Goal: Information Seeking & Learning: Check status

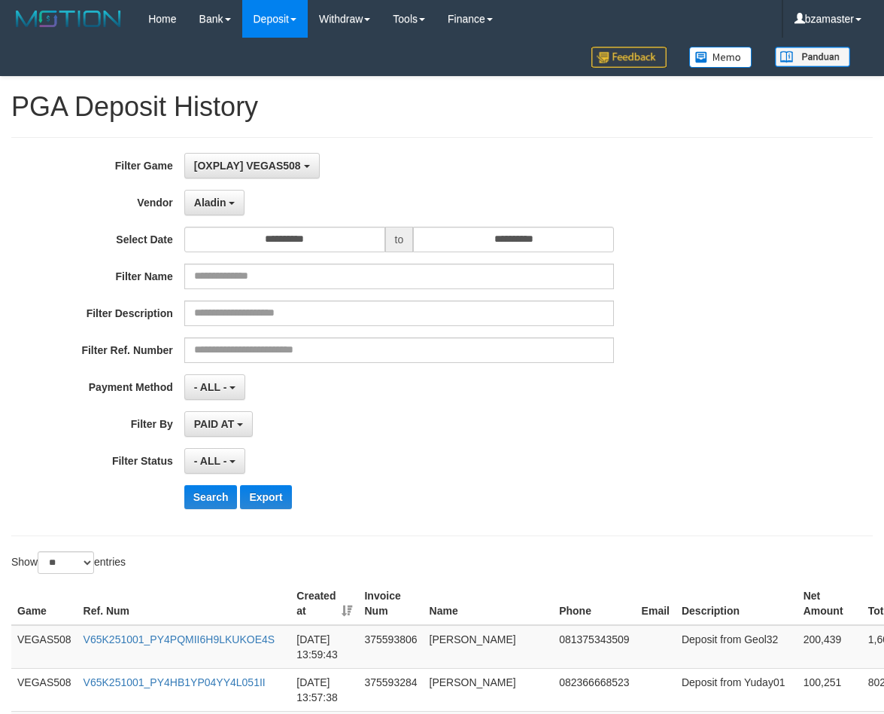
select select "**********"
select select "**"
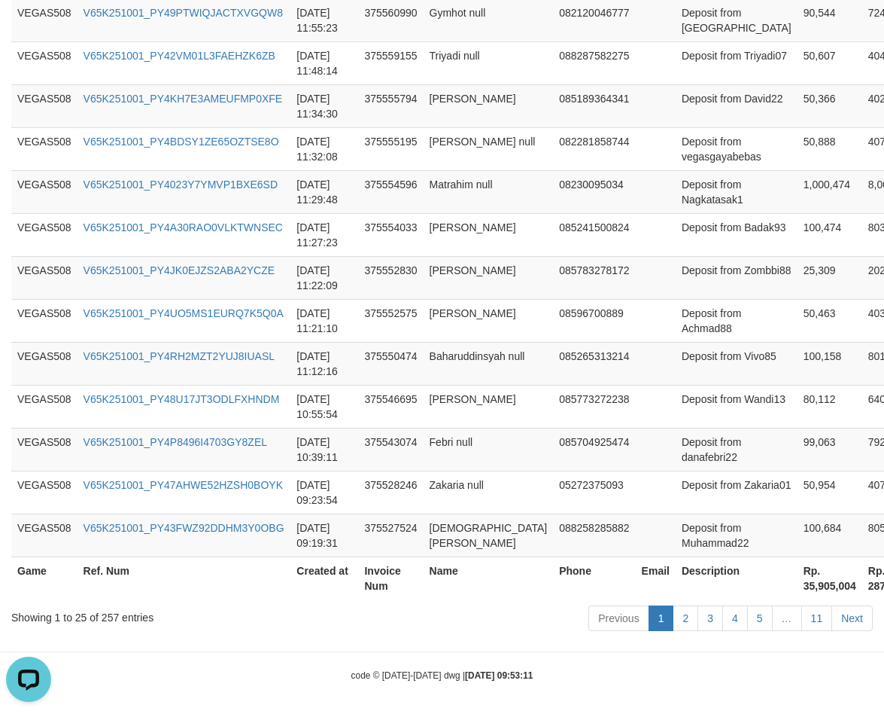
scroll to position [1153, 0]
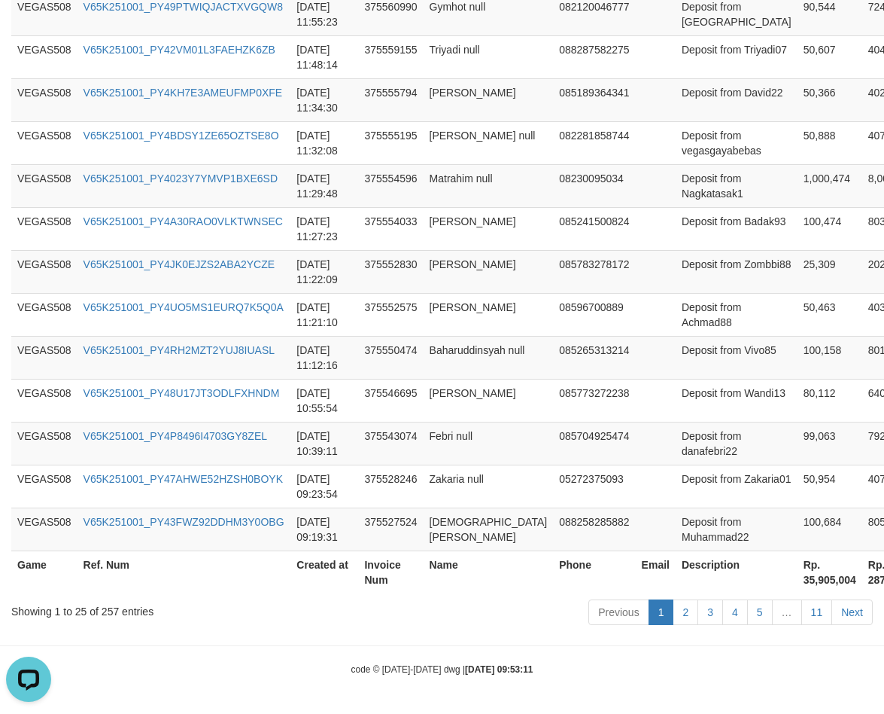
click at [798, 577] on th "Rp. 35,905,004" at bounding box center [830, 571] width 65 height 43
copy th "35,905,004"
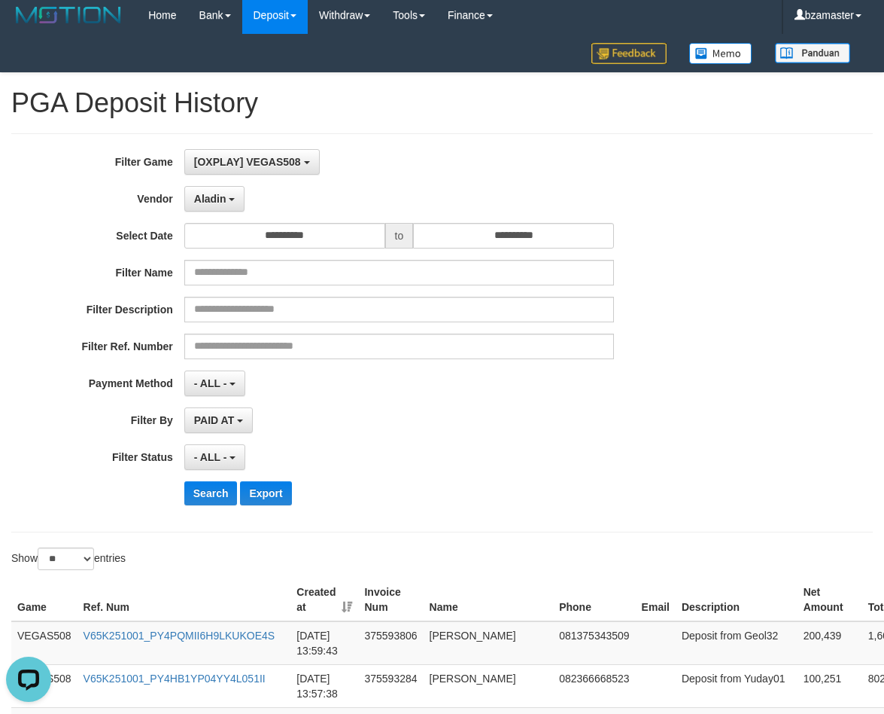
scroll to position [0, 0]
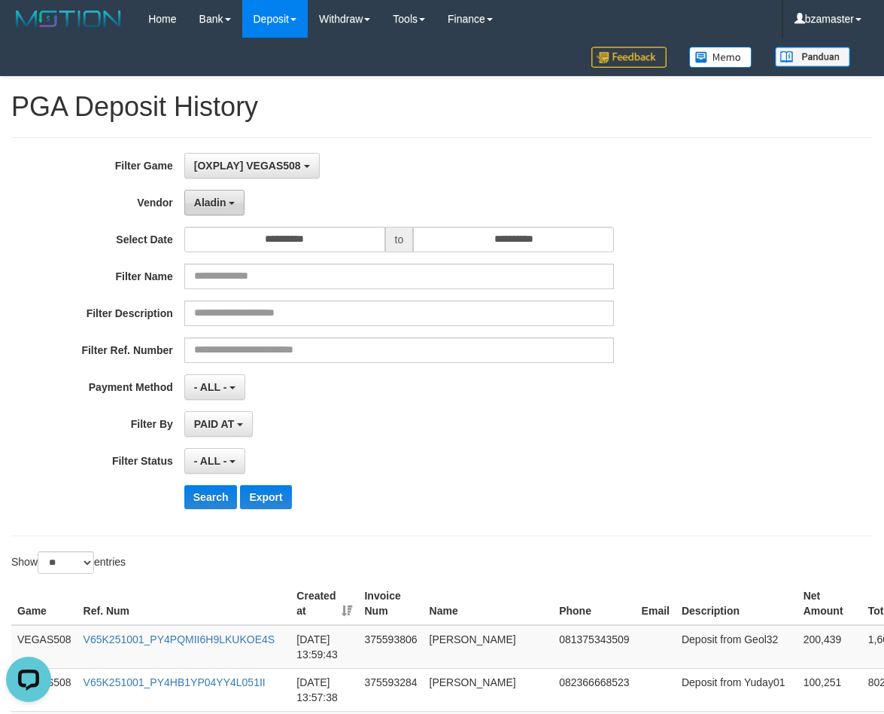
click at [231, 211] on button "Aladin" at bounding box center [214, 203] width 61 height 26
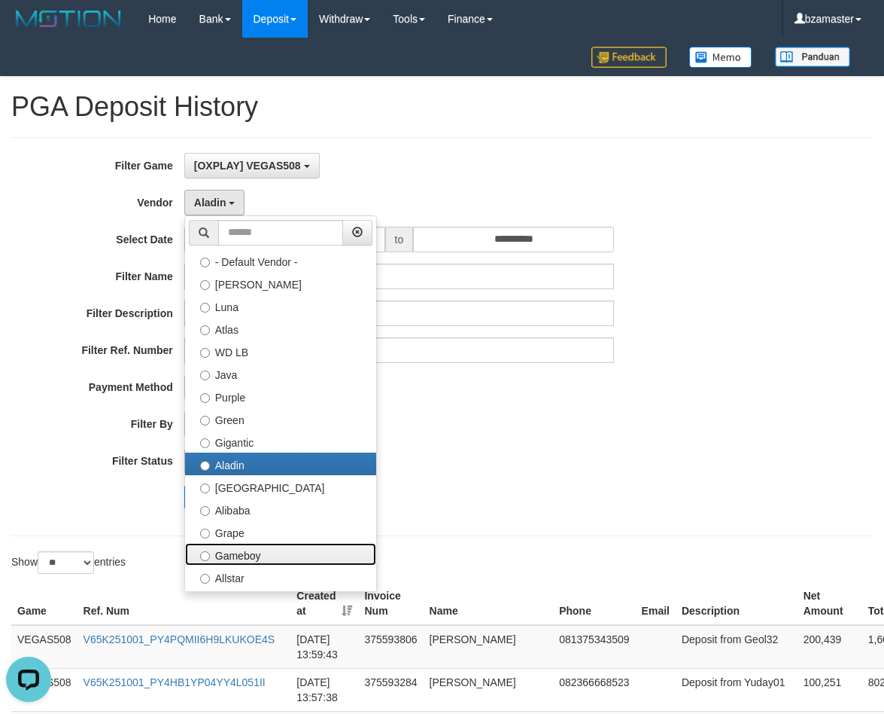
click at [249, 543] on label "Gameboy" at bounding box center [280, 554] width 191 height 23
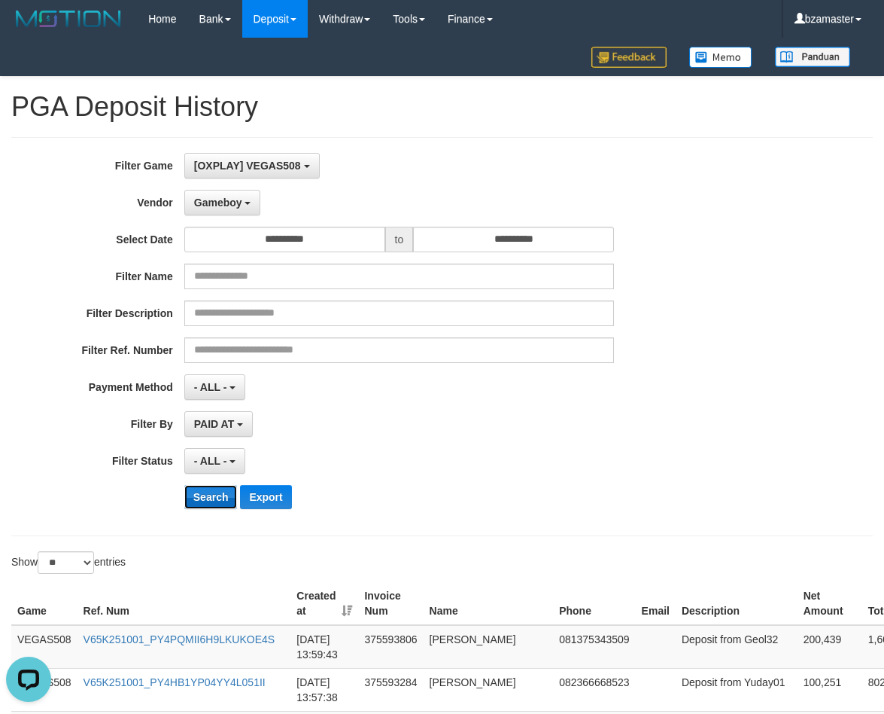
click at [218, 495] on button "Search" at bounding box center [210, 497] width 53 height 24
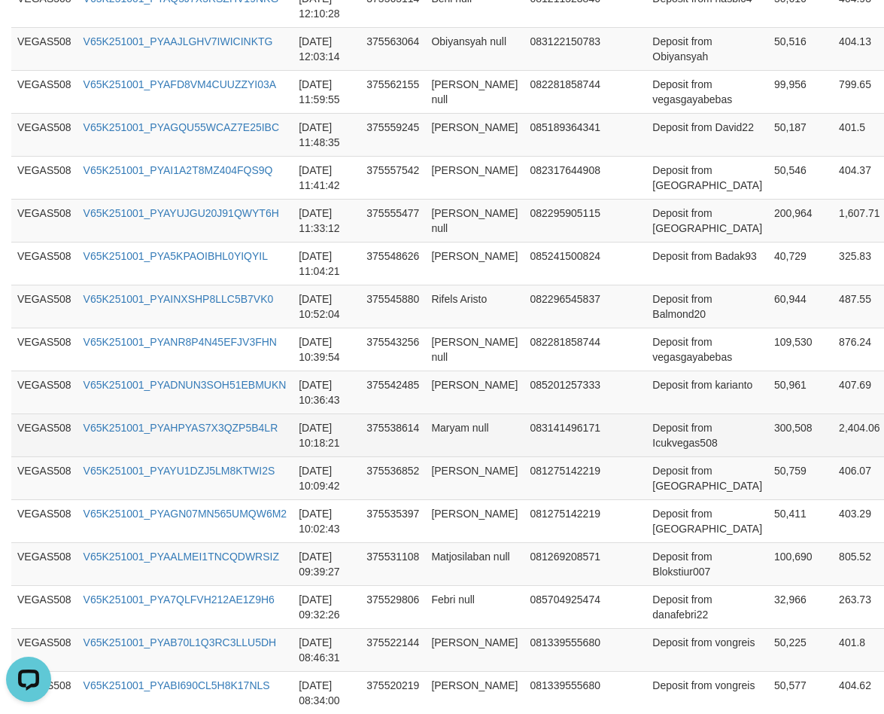
scroll to position [1153, 0]
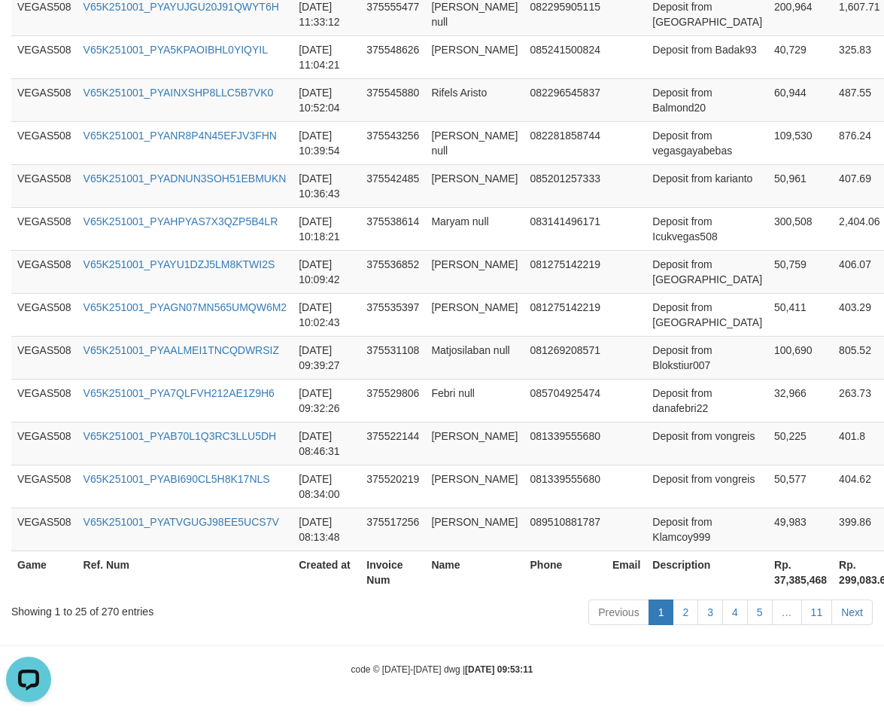
click at [769, 582] on th "Rp. 37,385,468" at bounding box center [801, 571] width 65 height 43
copy th "37,385,468"
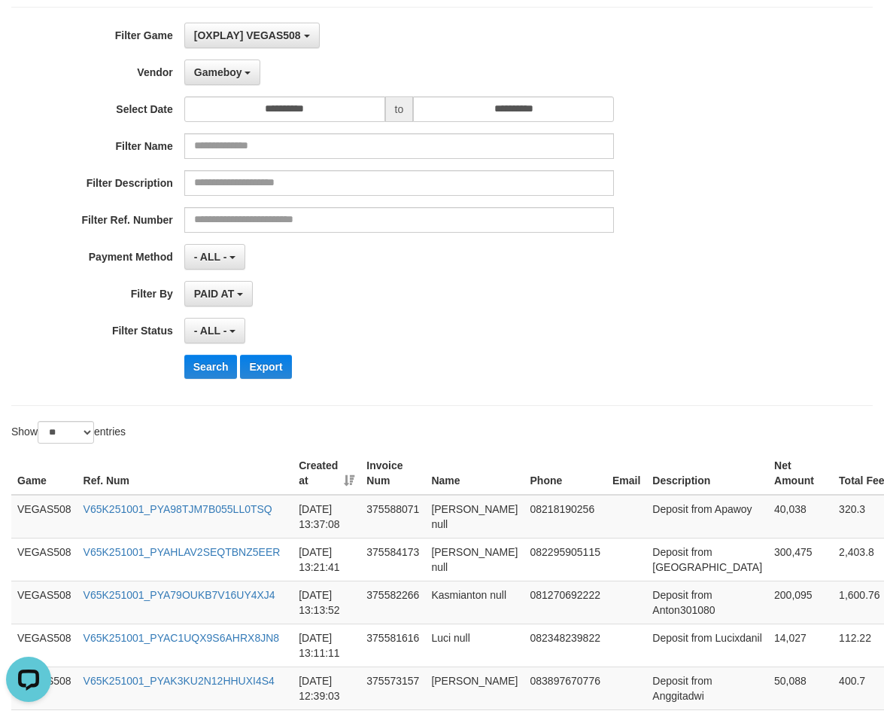
scroll to position [118, 0]
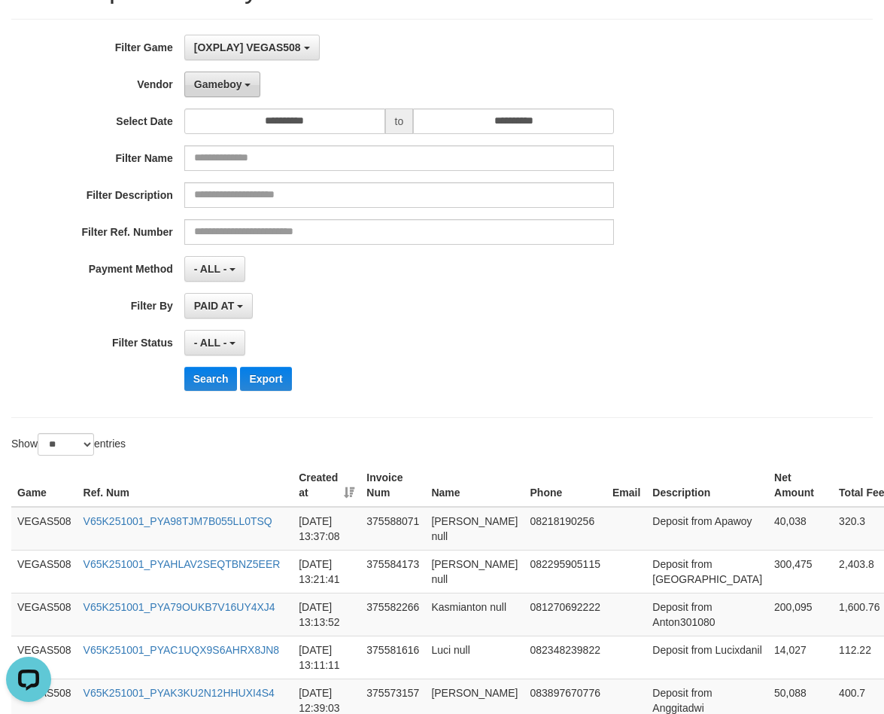
click at [230, 91] on button "Gameboy" at bounding box center [222, 85] width 77 height 26
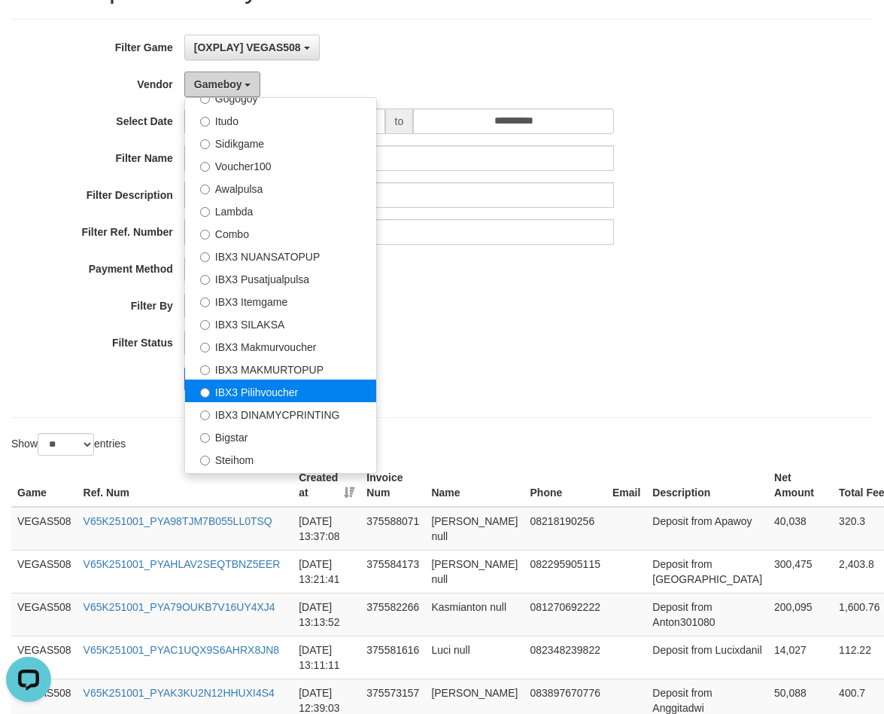
scroll to position [562, 0]
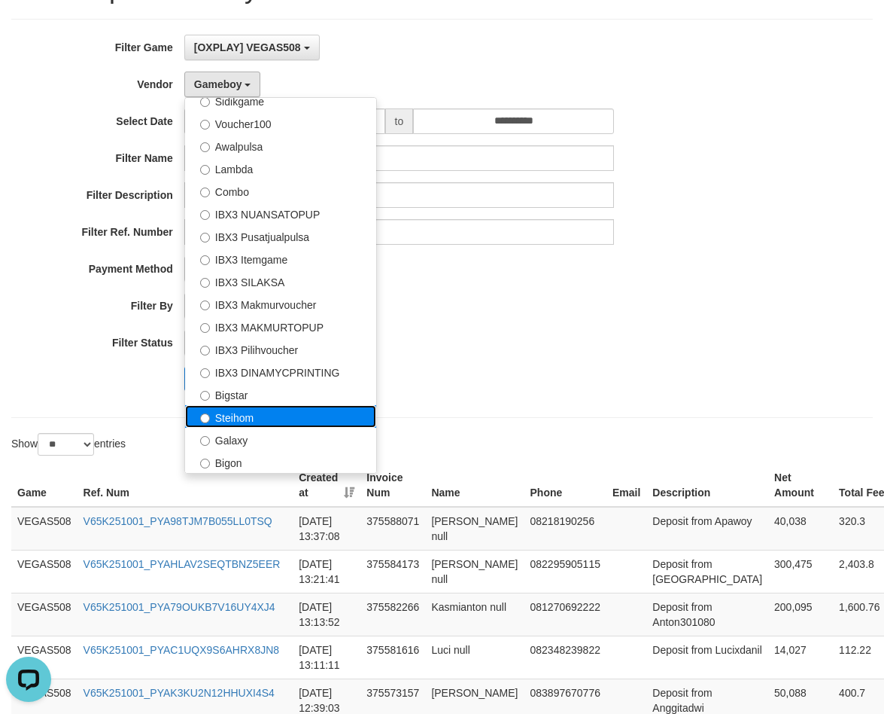
click at [268, 420] on label "Steihom" at bounding box center [280, 416] width 191 height 23
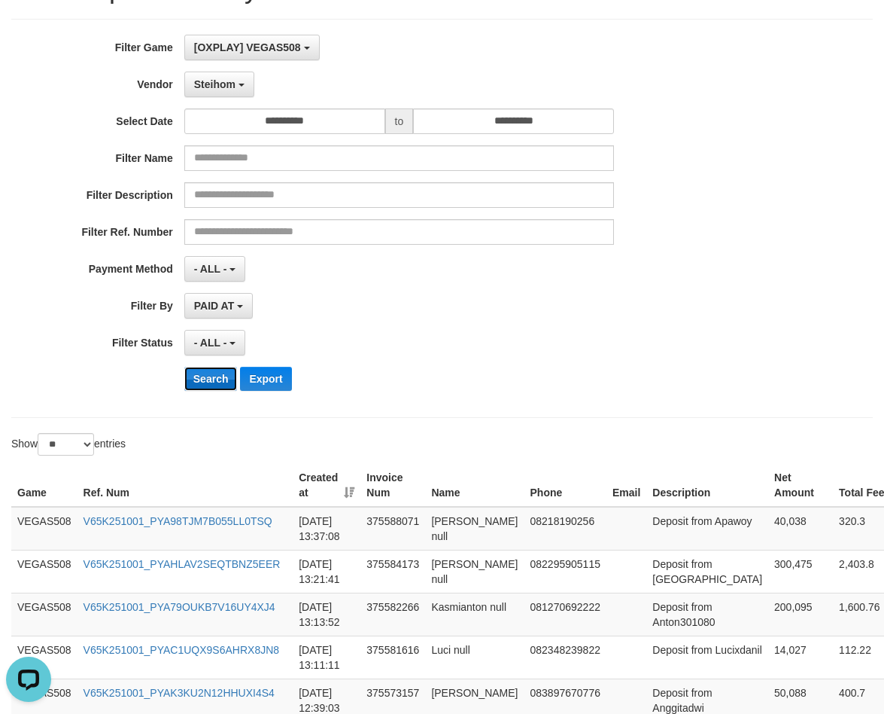
click at [218, 375] on button "Search" at bounding box center [210, 379] width 53 height 24
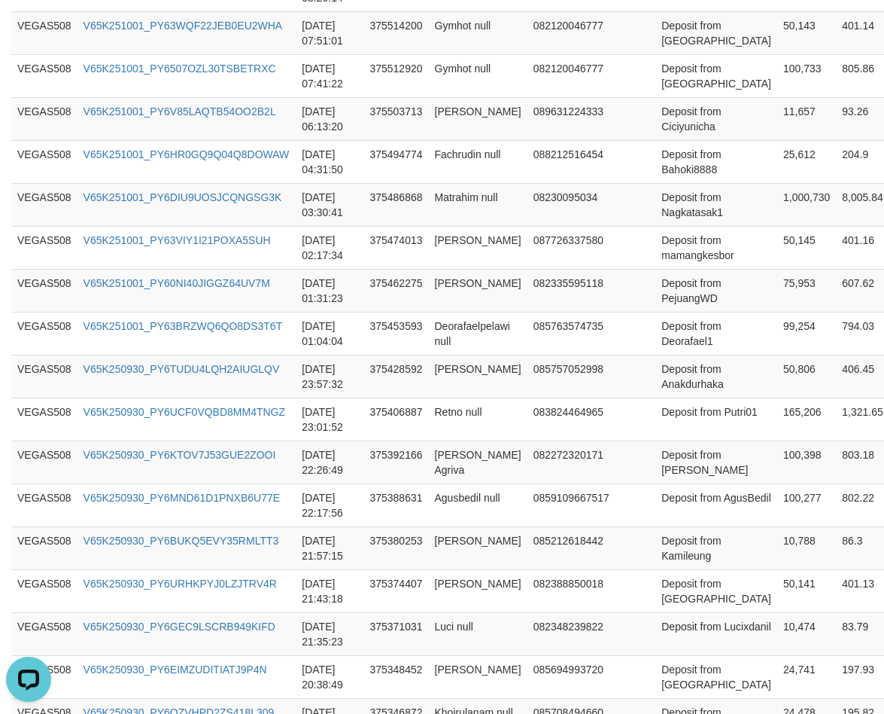
scroll to position [1153, 0]
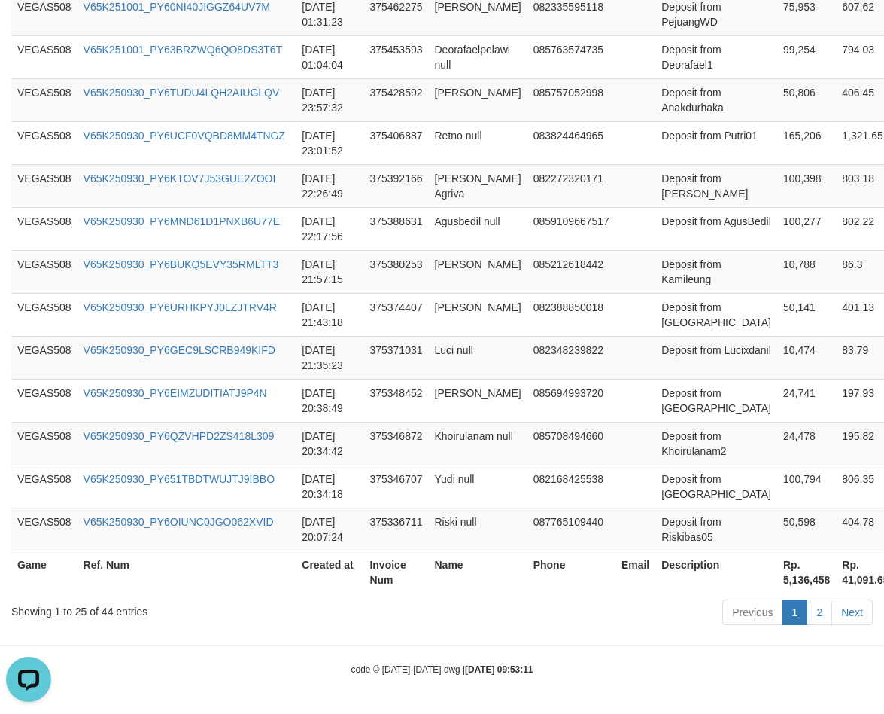
click at [778, 580] on th "Rp. 5,136,458" at bounding box center [807, 571] width 59 height 43
copy th "5,136,458"
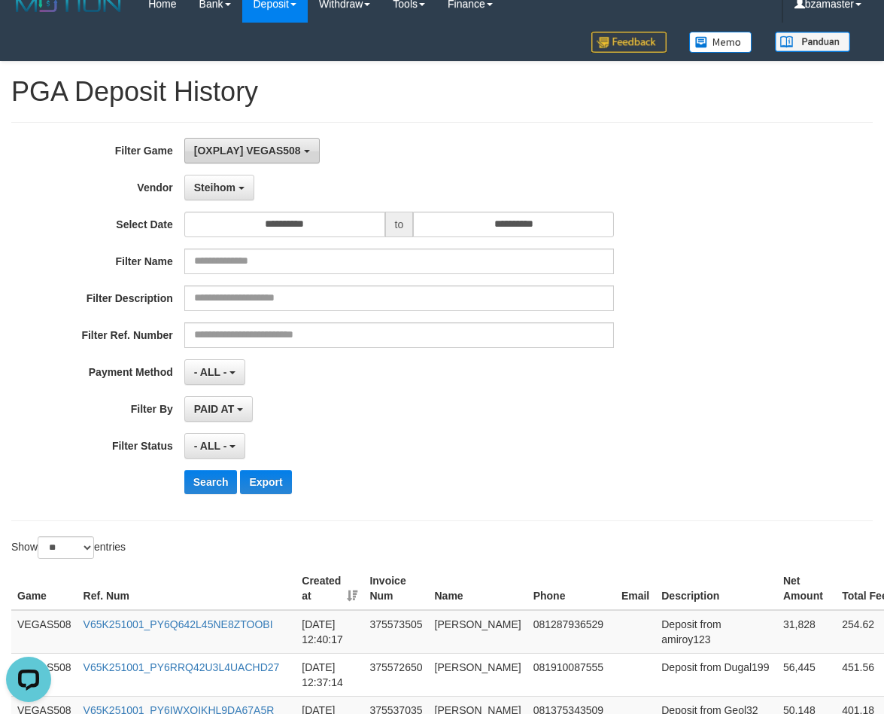
scroll to position [0, 0]
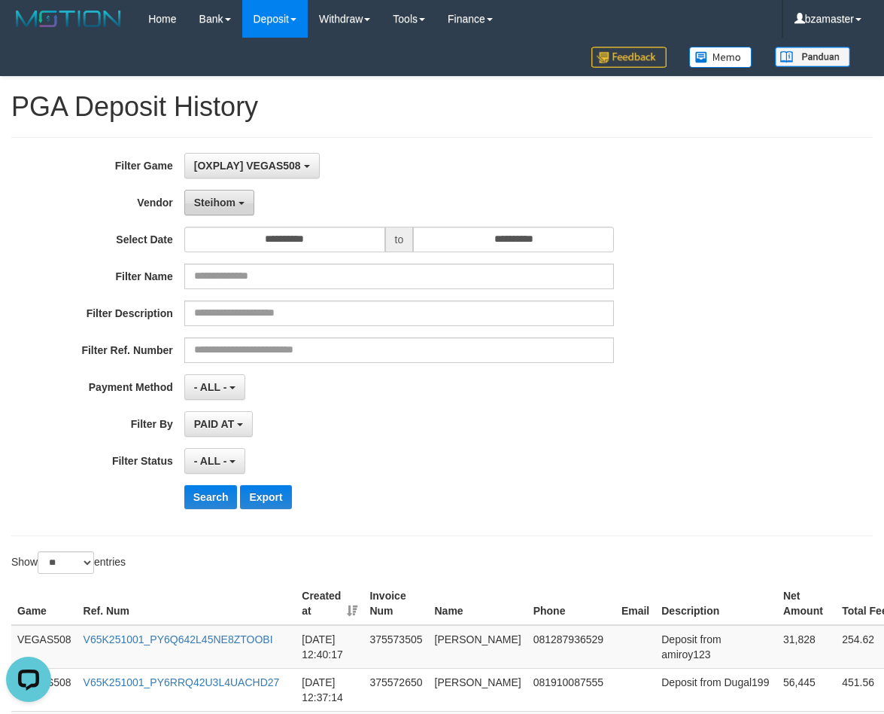
click at [227, 199] on span "Steihom" at bounding box center [214, 202] width 41 height 12
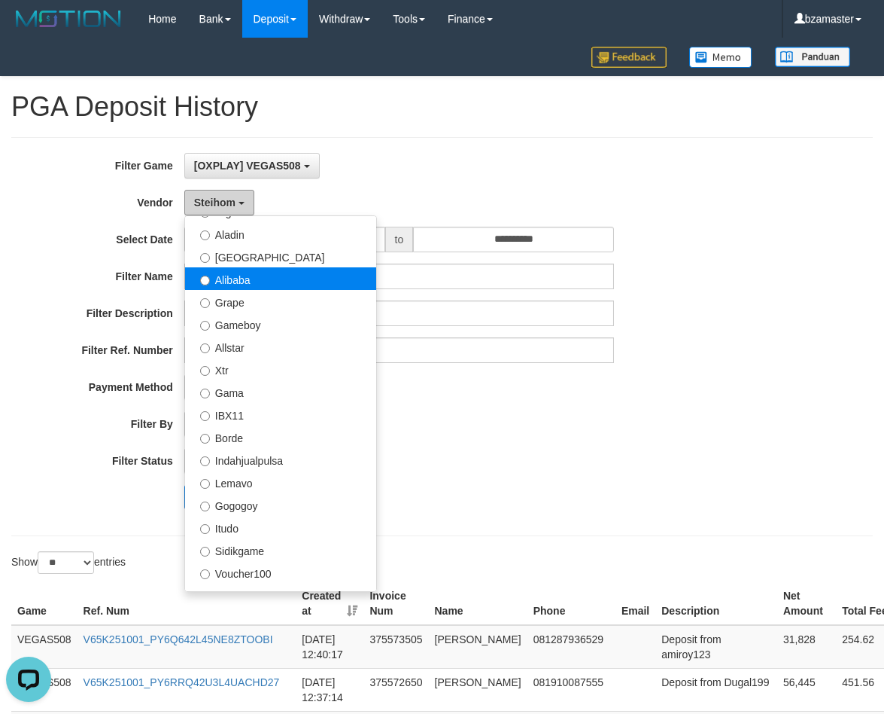
scroll to position [185, 0]
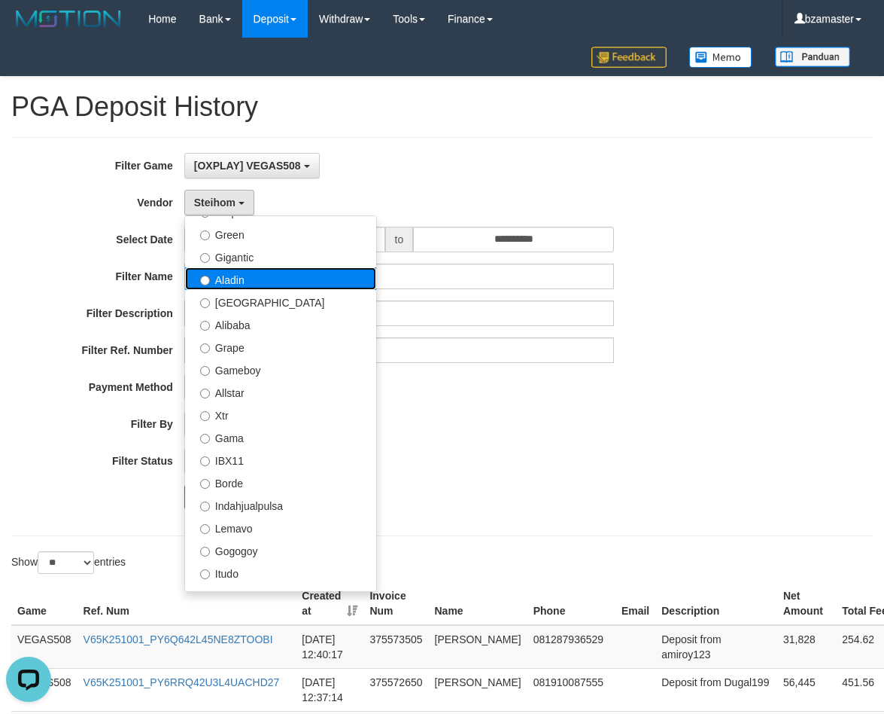
click at [251, 279] on label "Aladin" at bounding box center [280, 278] width 191 height 23
select select "**********"
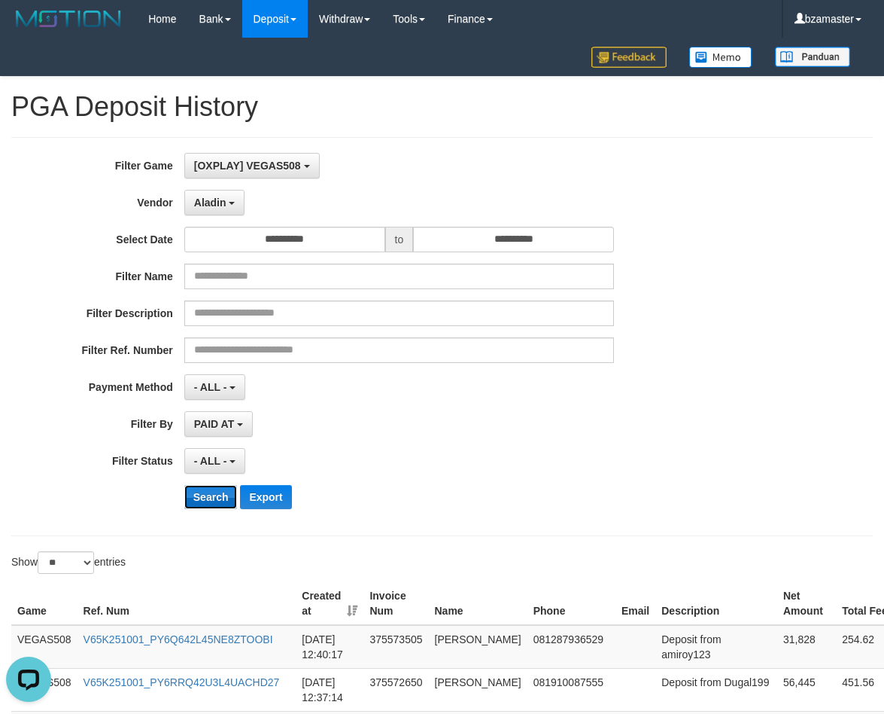
click at [211, 495] on button "Search" at bounding box center [210, 497] width 53 height 24
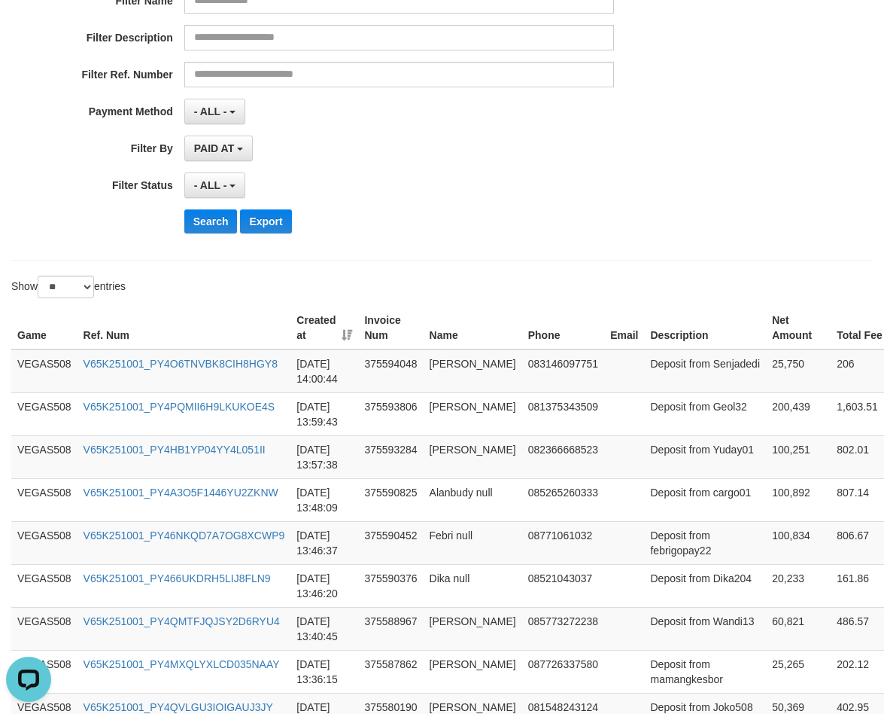
scroll to position [376, 0]
